Goal: Transaction & Acquisition: Purchase product/service

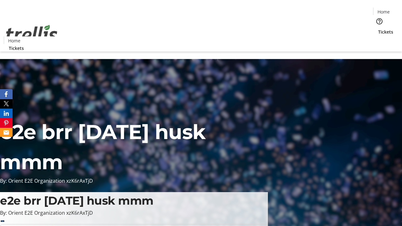
click at [378, 29] on span "Tickets" at bounding box center [385, 32] width 15 height 7
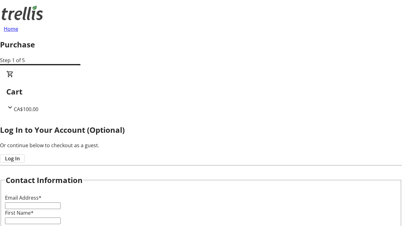
type input "FREE"
type input "[EMAIL_ADDRESS][DOMAIN_NAME]"
type input "Angus"
type input "[PERSON_NAME]"
